Goal: Navigation & Orientation: Find specific page/section

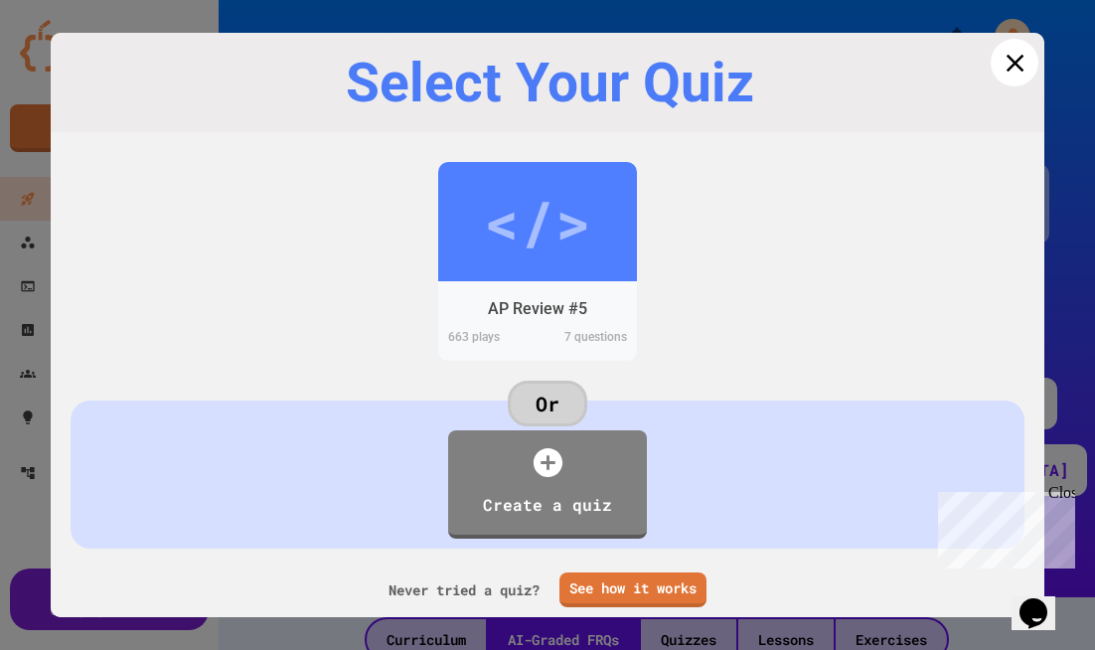
click at [1019, 64] on icon at bounding box center [1015, 63] width 30 height 30
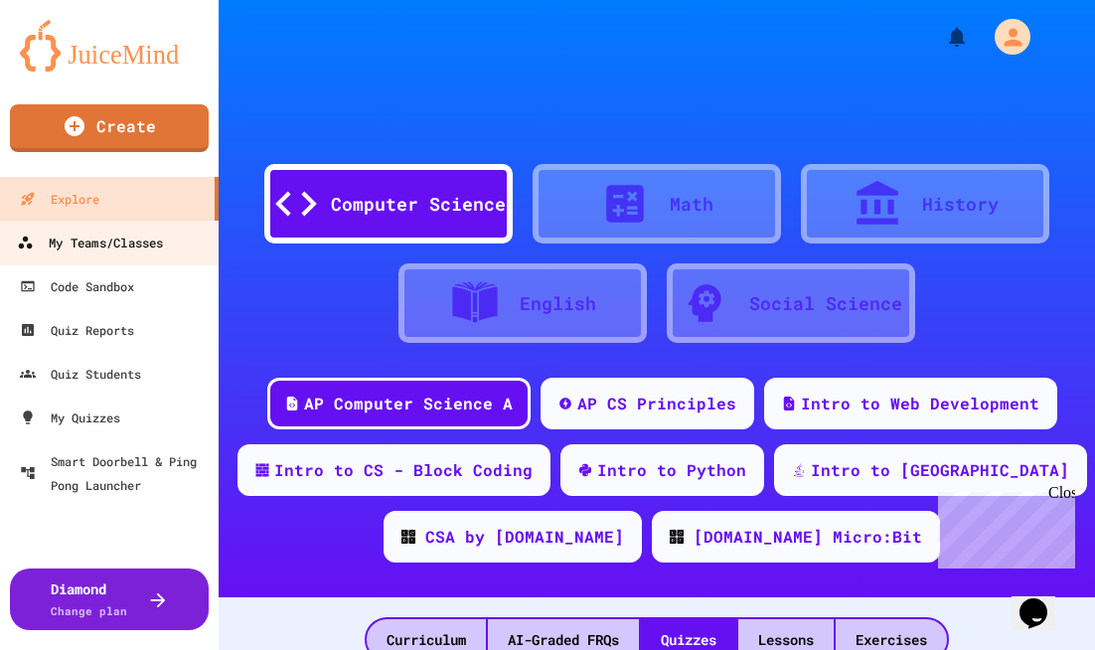
click at [103, 252] on div "My Teams/Classes" at bounding box center [90, 243] width 146 height 25
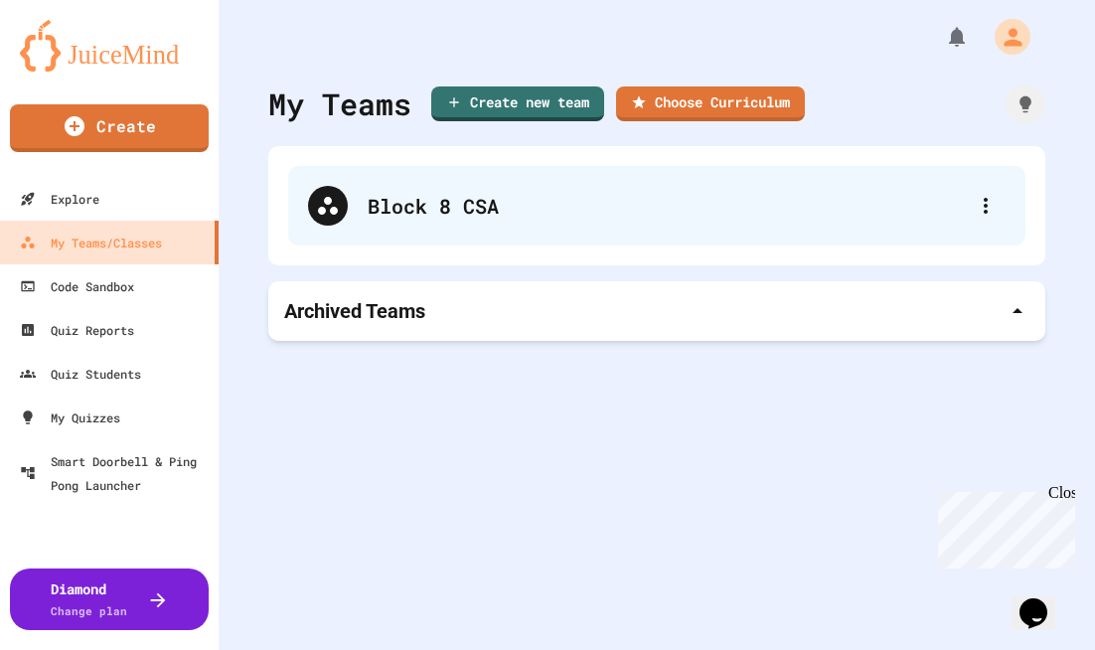
click at [536, 192] on div "Block 8 CSA" at bounding box center [667, 206] width 598 height 30
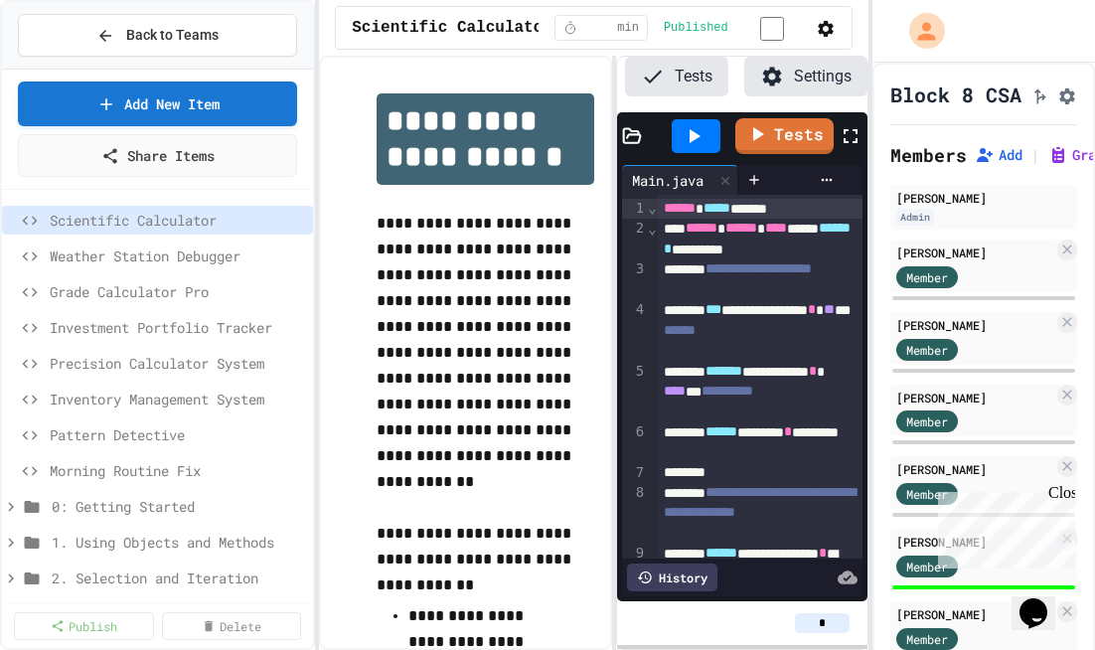
scroll to position [0, 256]
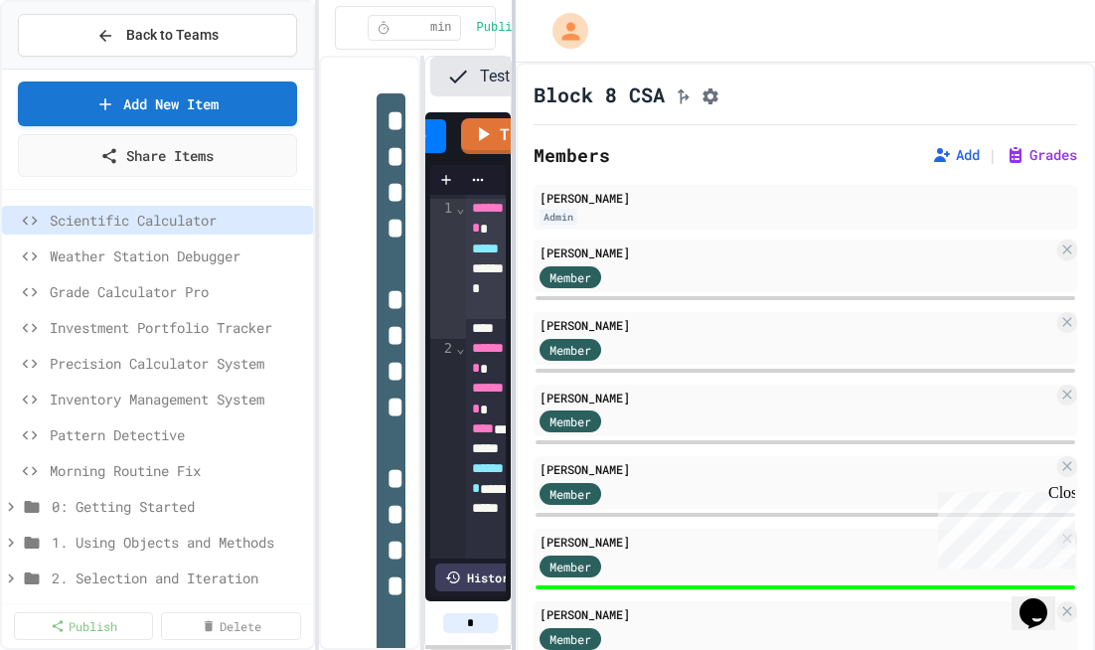
click at [512, 244] on div at bounding box center [514, 325] width 4 height 650
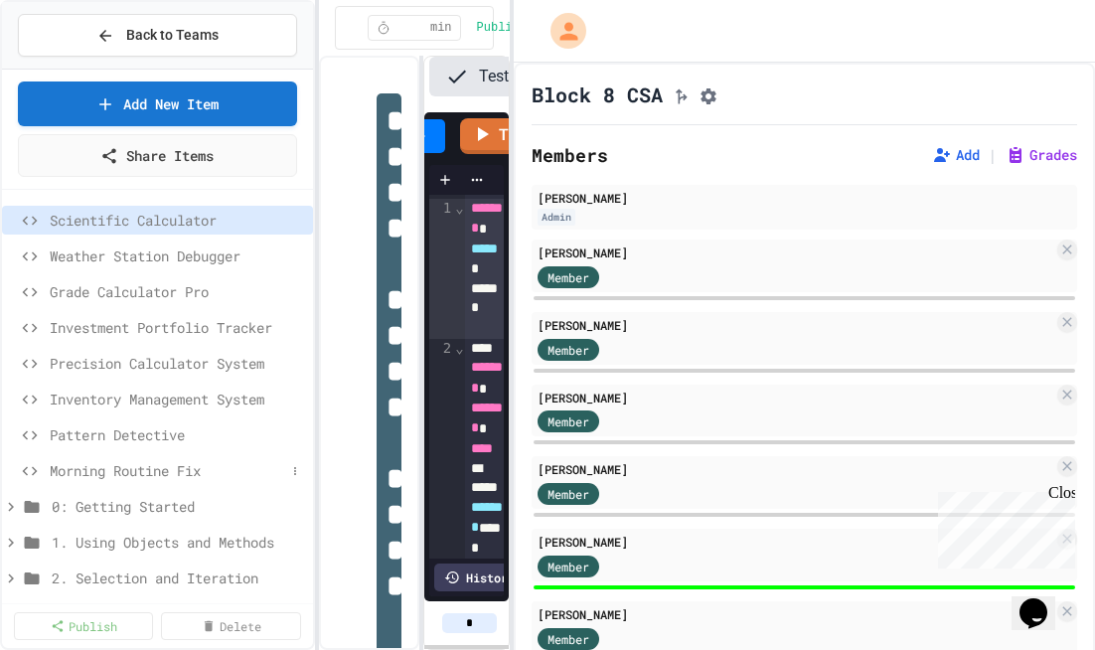
click at [130, 463] on span "Morning Routine Fix" at bounding box center [168, 470] width 236 height 21
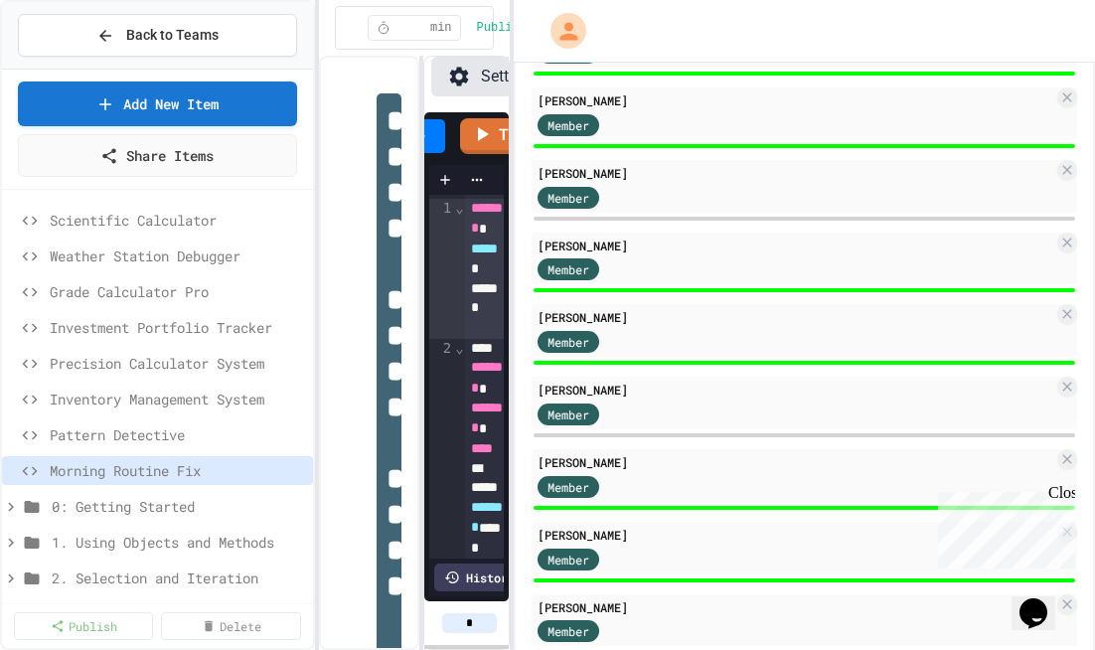
scroll to position [1076, 0]
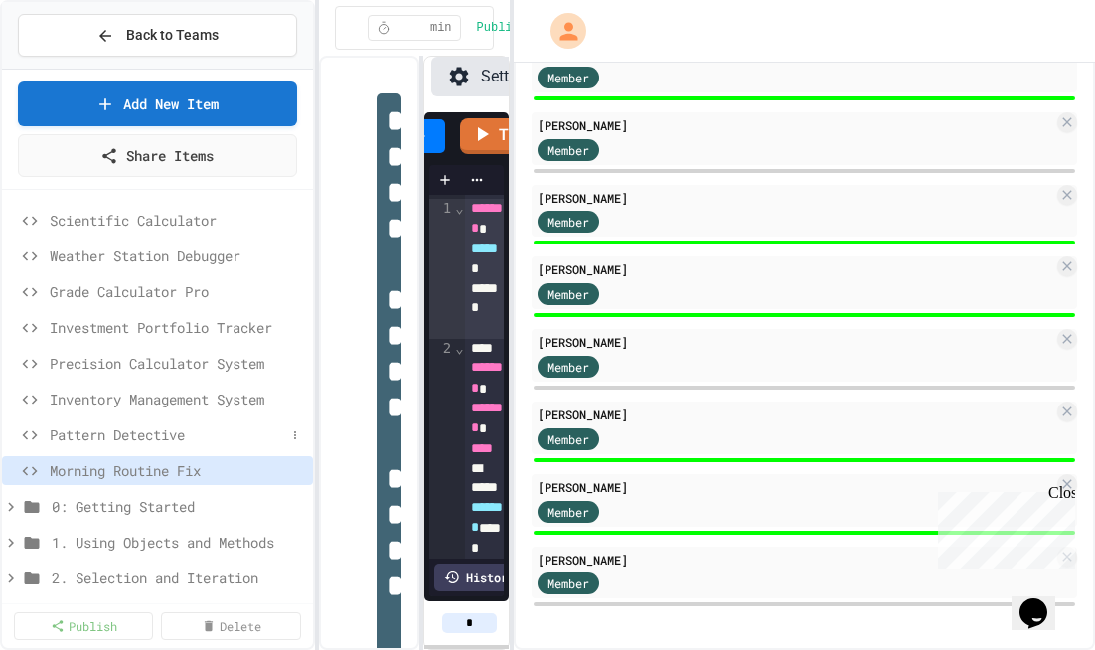
click at [151, 431] on span "Pattern Detective" at bounding box center [168, 434] width 236 height 21
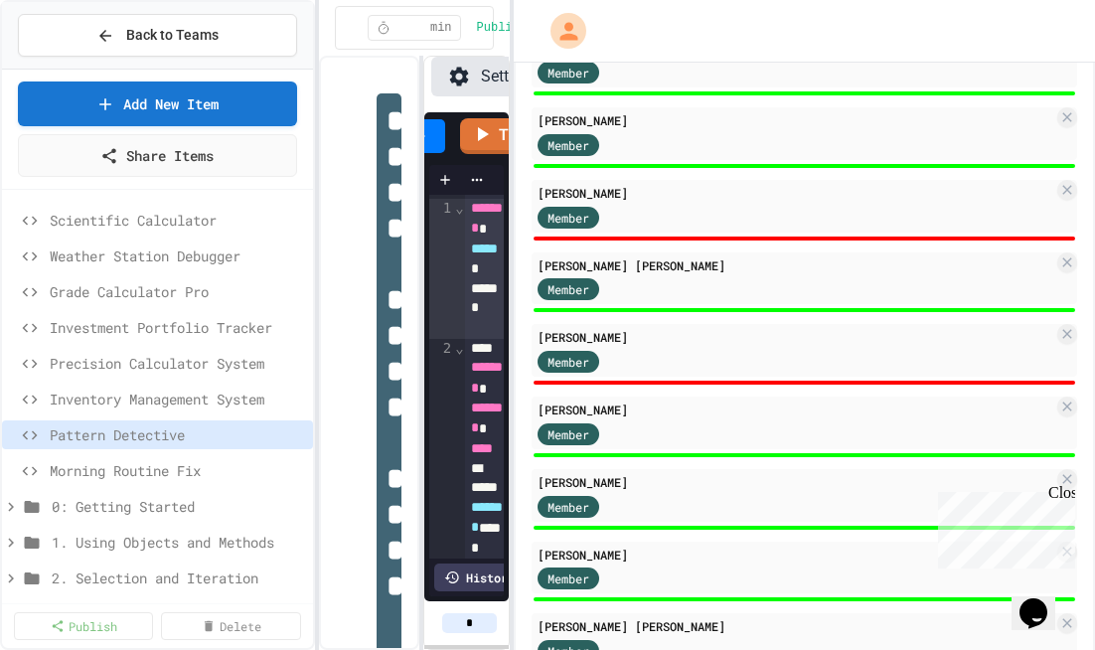
scroll to position [344, 0]
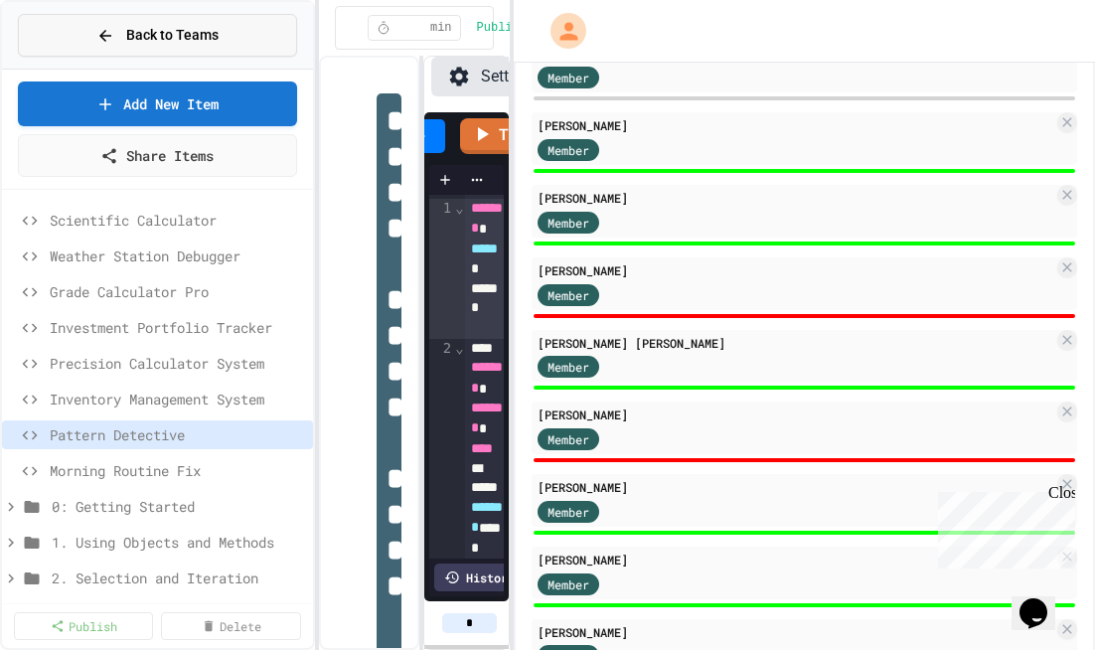
click at [197, 47] on button "Back to Teams" at bounding box center [157, 35] width 279 height 43
